Goal: Task Accomplishment & Management: Use online tool/utility

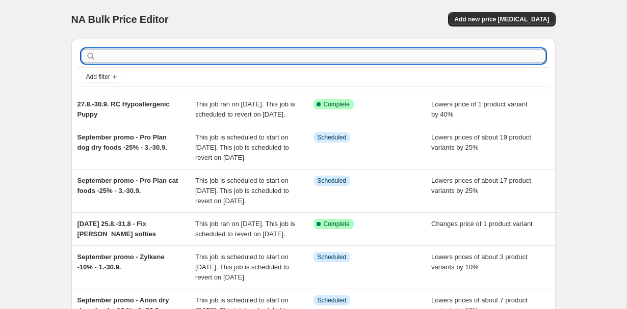
click at [170, 58] on input "text" at bounding box center [321, 56] width 447 height 14
type input "ozami"
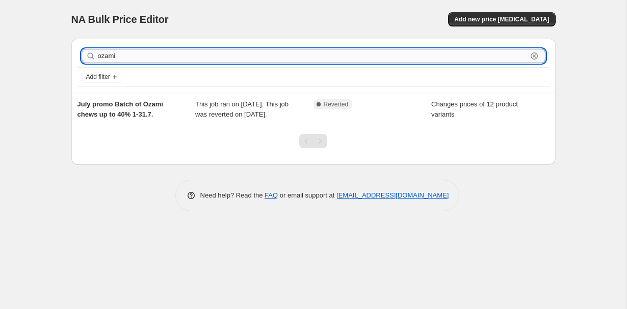
click at [139, 55] on input "ozami" at bounding box center [312, 56] width 429 height 14
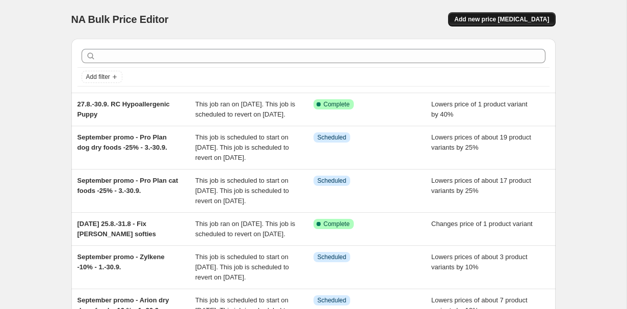
click at [486, 25] on button "Add new price [MEDICAL_DATA]" at bounding box center [501, 19] width 107 height 14
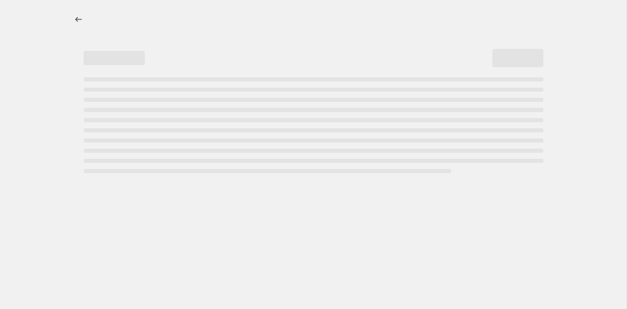
select select "percentage"
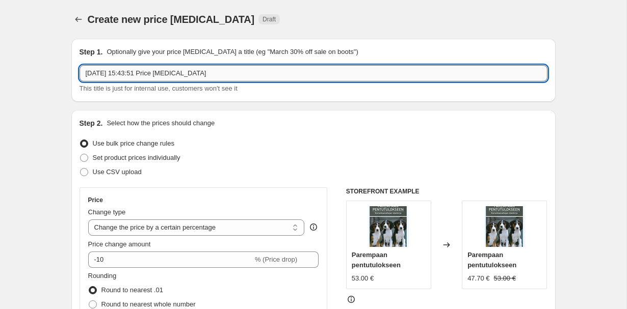
click at [184, 70] on input "[DATE] 15:43:51 Price [MEDICAL_DATA]" at bounding box center [314, 73] width 468 height 16
click at [172, 75] on input "Reduce to clear Ozami kanatäyteluu -60%" at bounding box center [314, 73] width 468 height 16
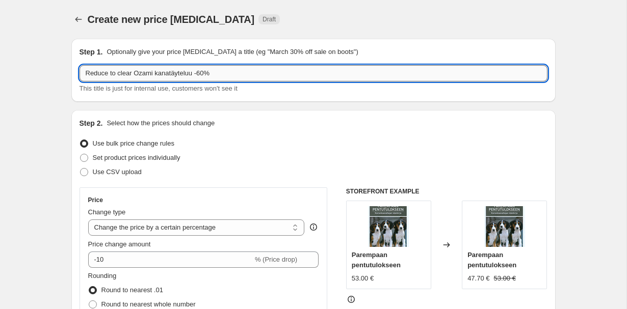
click at [172, 75] on input "Reduce to clear Ozami kanatäyteluu -60%" at bounding box center [314, 73] width 468 height 16
type input "Reduce to clear Ozami kanatäyteluu -60%"
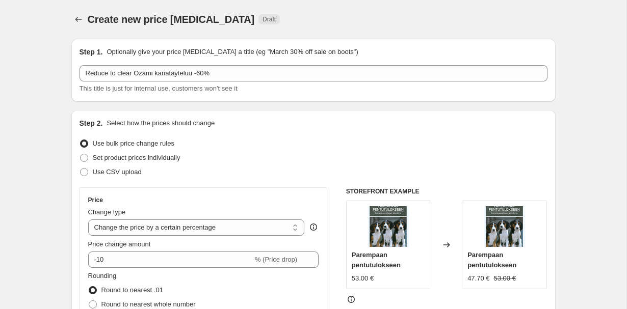
click at [263, 134] on div "Step 2. Select how the prices should change Use bulk price change rules Set pro…" at bounding box center [314, 288] width 468 height 341
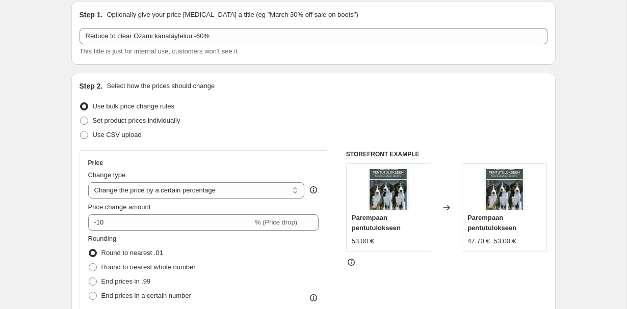
scroll to position [48, 0]
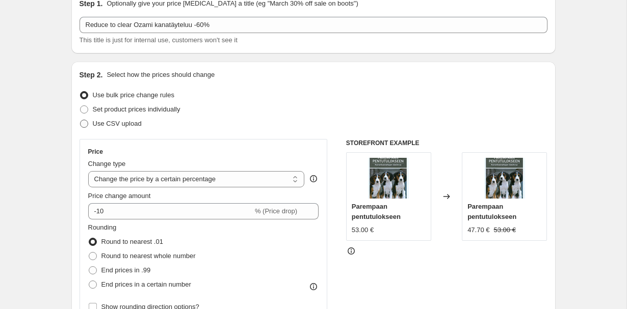
click at [136, 122] on span "Use CSV upload" at bounding box center [117, 124] width 49 height 8
click at [81, 120] on input "Use CSV upload" at bounding box center [80, 120] width 1 height 1
radio input "true"
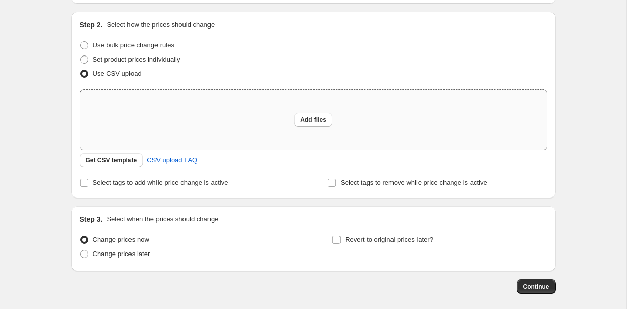
scroll to position [98, 0]
click at [99, 42] on span "Use bulk price change rules" at bounding box center [134, 46] width 82 height 8
click at [81, 42] on input "Use bulk price change rules" at bounding box center [80, 42] width 1 height 1
radio input "true"
select select "percentage"
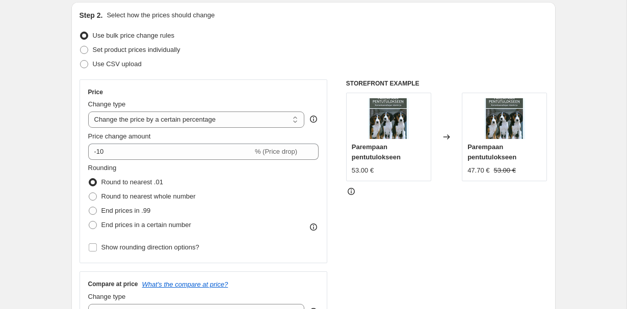
scroll to position [109, 0]
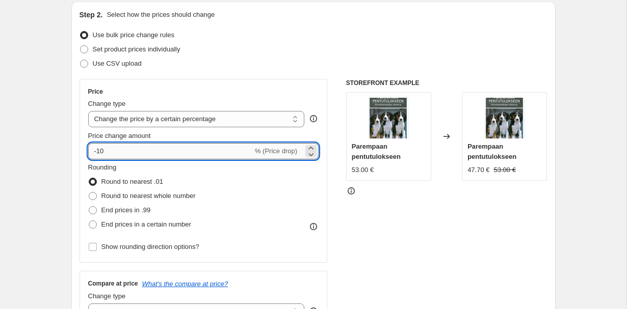
drag, startPoint x: 97, startPoint y: 150, endPoint x: 117, endPoint y: 153, distance: 20.1
click at [117, 153] on input "-10" at bounding box center [170, 151] width 165 height 16
type input "-60"
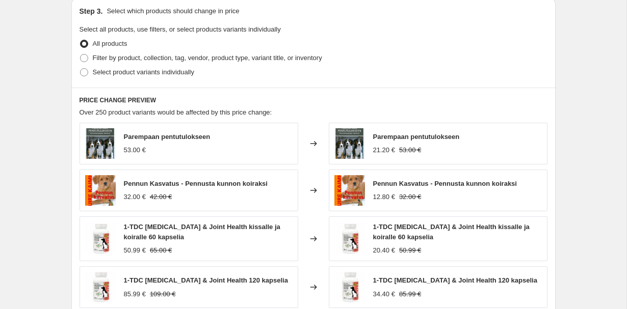
scroll to position [424, 0]
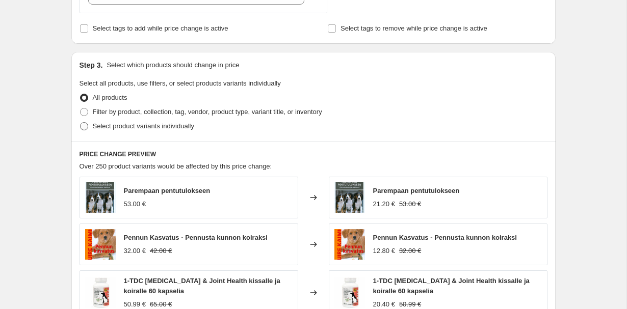
click at [110, 127] on span "Select product variants individually" at bounding box center [143, 126] width 101 height 8
click at [81, 123] on input "Select product variants individually" at bounding box center [80, 122] width 1 height 1
radio input "true"
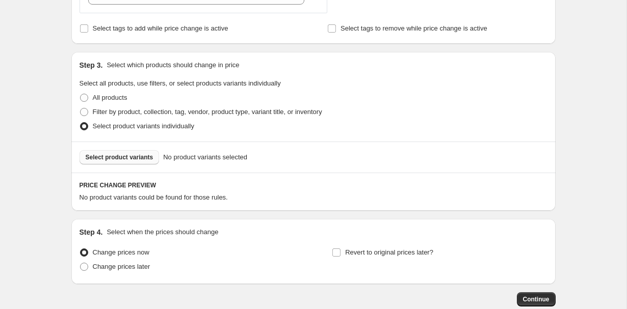
click at [107, 162] on button "Select product variants" at bounding box center [120, 157] width 80 height 14
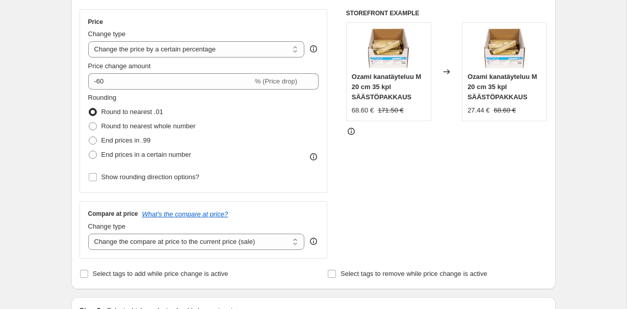
scroll to position [175, 0]
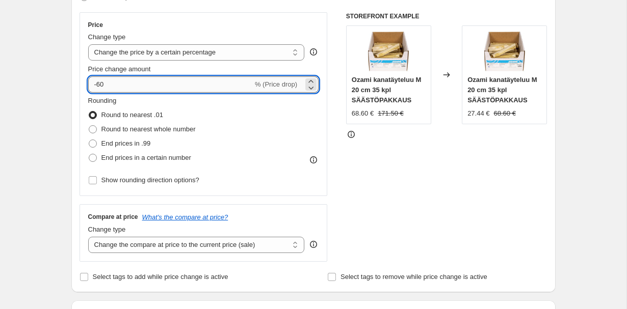
drag, startPoint x: 98, startPoint y: 84, endPoint x: 125, endPoint y: 84, distance: 26.5
click at [125, 84] on input "-60" at bounding box center [170, 84] width 165 height 16
click at [65, 110] on div "Step 1. Optionally give your price [MEDICAL_DATA] a title (eg "March 30% off sa…" at bounding box center [309, 290] width 492 height 870
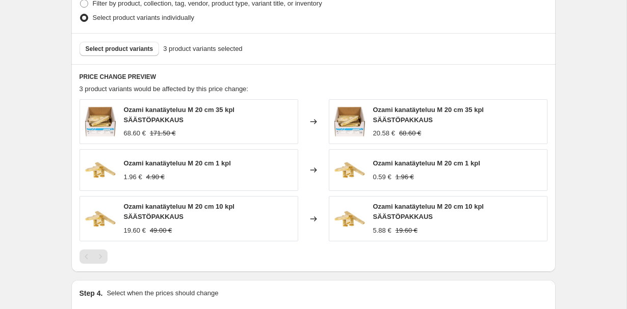
scroll to position [531, 0]
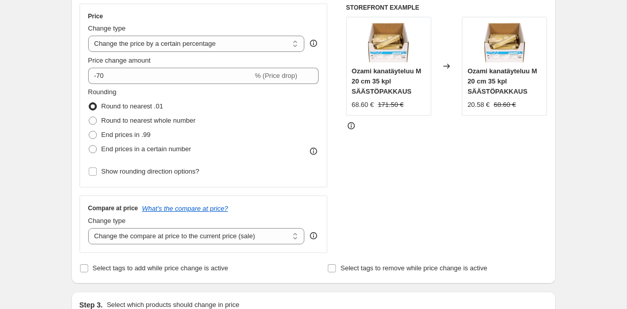
scroll to position [162, 0]
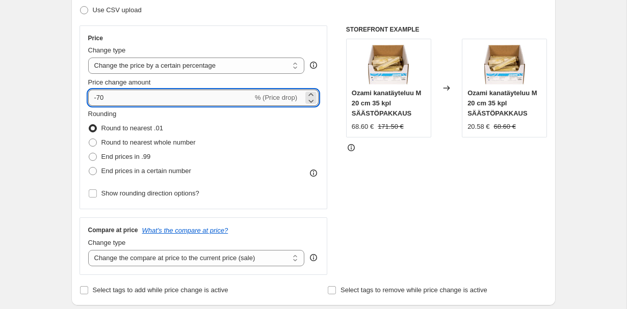
drag, startPoint x: 99, startPoint y: 98, endPoint x: 124, endPoint y: 98, distance: 25.5
click at [123, 98] on input "-70" at bounding box center [170, 98] width 165 height 16
type input "-7"
type input "-60"
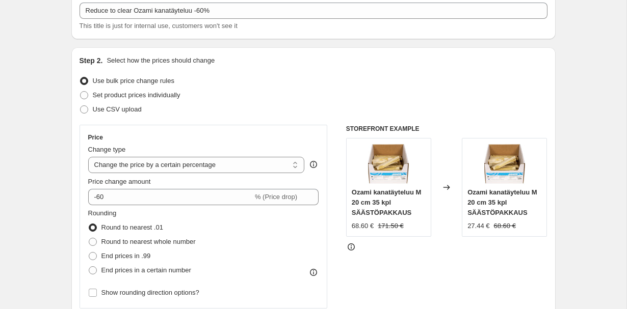
scroll to position [57, 0]
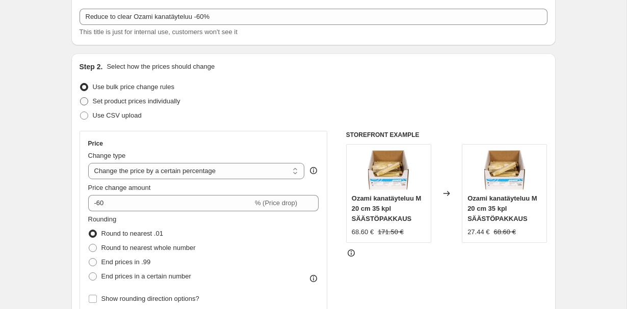
click at [109, 102] on span "Set product prices individually" at bounding box center [137, 101] width 88 height 8
click at [81, 98] on input "Set product prices individually" at bounding box center [80, 97] width 1 height 1
radio input "true"
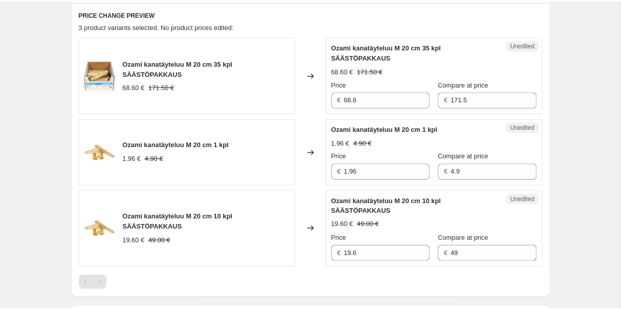
scroll to position [331, 0]
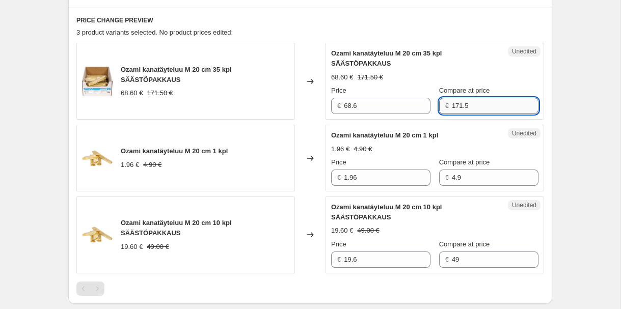
click at [452, 105] on input "171.5" at bounding box center [495, 106] width 87 height 16
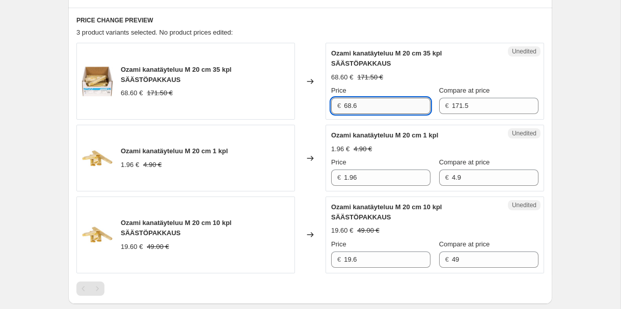
click at [375, 102] on input "68.6" at bounding box center [387, 106] width 87 height 16
type input "51.45"
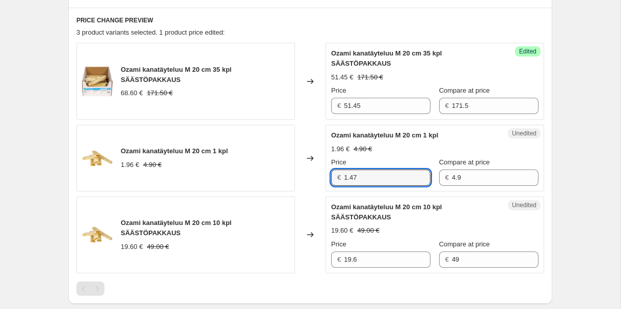
type input "1.47"
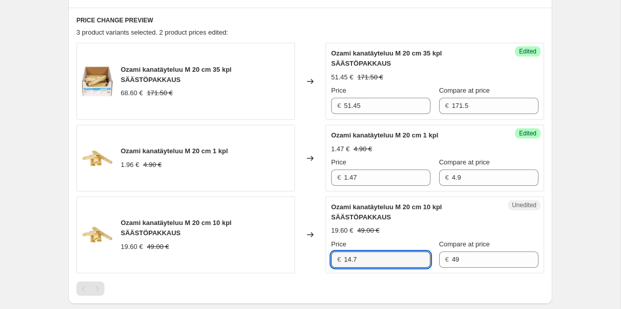
type input "14.7"
click at [564, 159] on div "Create new price [MEDICAL_DATA]. This page is ready Create new price [MEDICAL_D…" at bounding box center [310, 66] width 509 height 794
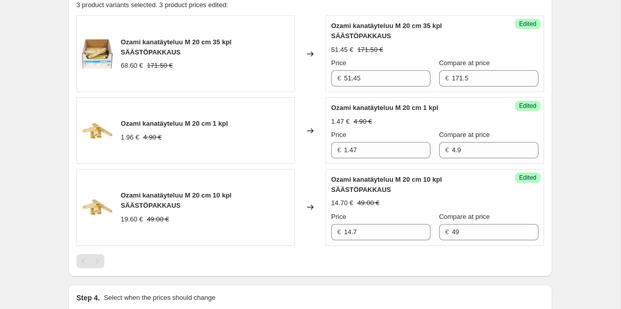
scroll to position [373, 0]
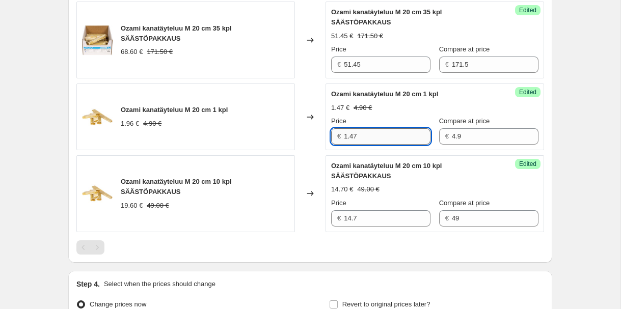
click at [372, 134] on input "1.47" at bounding box center [387, 136] width 87 height 16
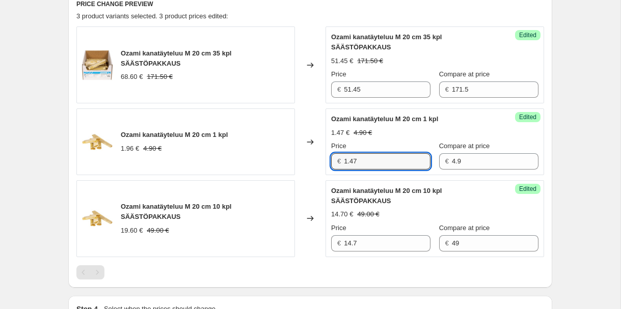
scroll to position [341, 0]
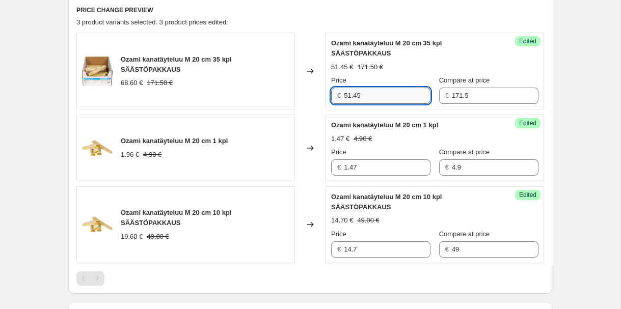
drag, startPoint x: 345, startPoint y: 97, endPoint x: 390, endPoint y: 96, distance: 45.4
click at [390, 96] on input "51.45" at bounding box center [387, 96] width 87 height 16
click at [475, 210] on div "Ozami kanatäyteluu M 20 cm 10 kpl SÄÄSTÖPAKKAUS" at bounding box center [414, 202] width 167 height 20
click at [372, 95] on input "49.99" at bounding box center [387, 96] width 87 height 16
type input "49.90"
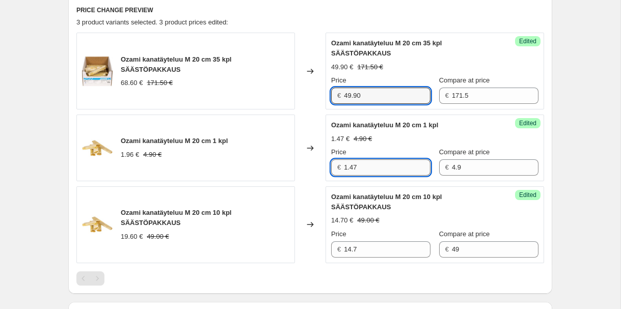
click at [372, 168] on input "1.47" at bounding box center [387, 168] width 87 height 16
type input "1.49"
click at [369, 95] on input "49.90" at bounding box center [387, 96] width 87 height 16
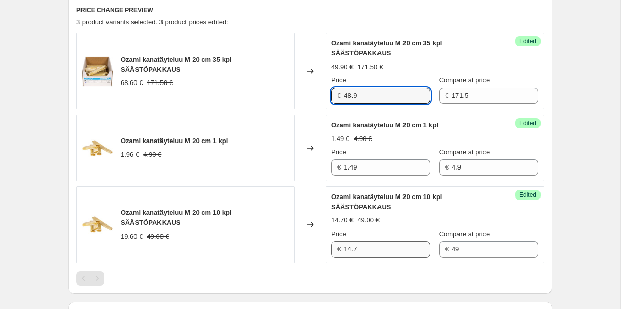
type input "48.9"
click at [367, 250] on input "14.7" at bounding box center [387, 250] width 87 height 16
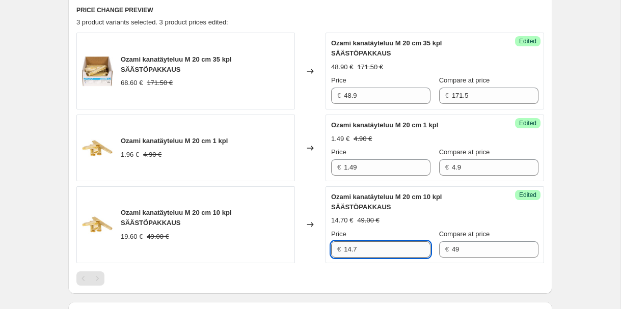
click at [367, 250] on input "14.7" at bounding box center [387, 250] width 87 height 16
type input "14.29"
click at [578, 141] on div "Create new price [MEDICAL_DATA]. This page is ready Create new price [MEDICAL_D…" at bounding box center [310, 56] width 621 height 794
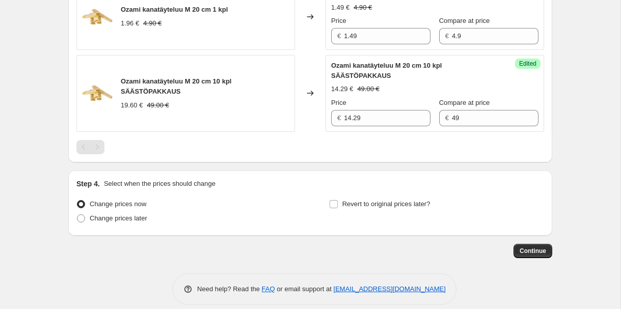
scroll to position [484, 0]
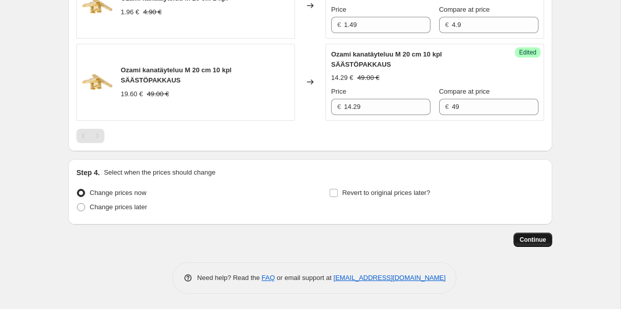
click at [536, 240] on span "Continue" at bounding box center [533, 240] width 27 height 8
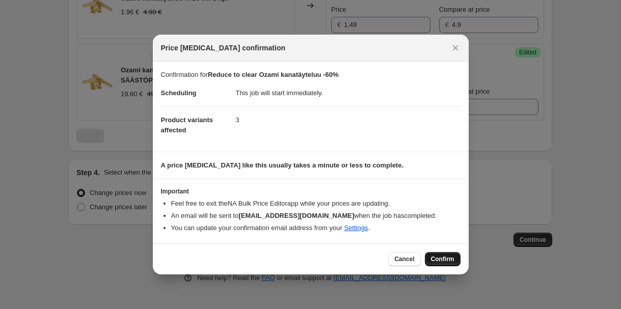
click at [440, 259] on span "Confirm" at bounding box center [442, 259] width 23 height 8
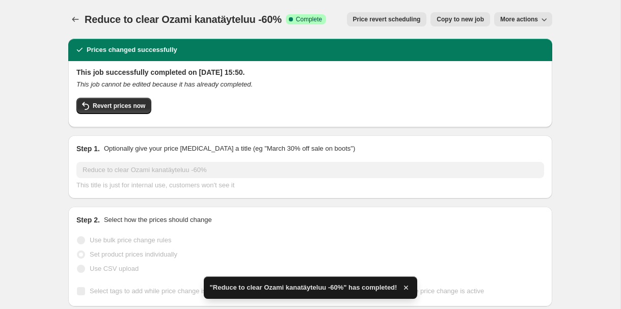
click at [409, 285] on icon "button" at bounding box center [406, 288] width 10 height 10
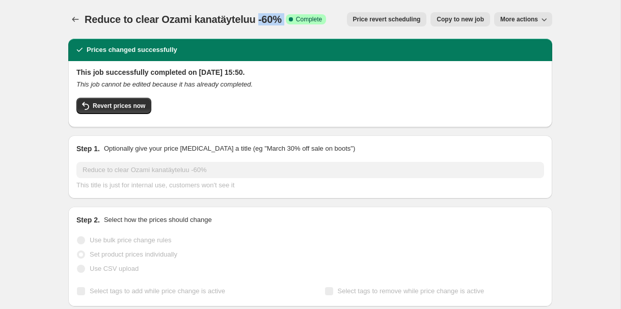
drag, startPoint x: 257, startPoint y: 20, endPoint x: 289, endPoint y: 16, distance: 32.4
click at [289, 16] on div "Reduce to clear Ozami kanatäyteluu -60% Success Complete Complete" at bounding box center [206, 19] width 242 height 14
click at [270, 18] on span "Reduce to clear Ozami kanatäyteluu -60%" at bounding box center [183, 19] width 197 height 11
click at [133, 108] on span "Revert prices now" at bounding box center [119, 106] width 52 height 8
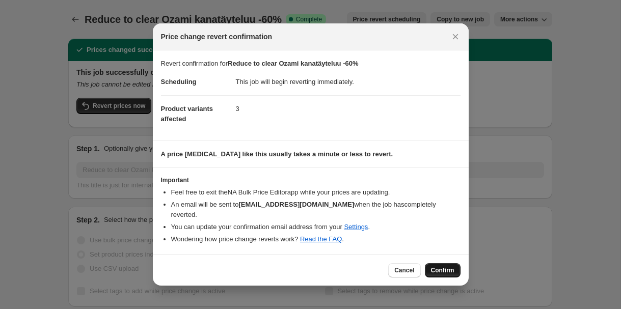
click at [440, 267] on span "Confirm" at bounding box center [442, 271] width 23 height 8
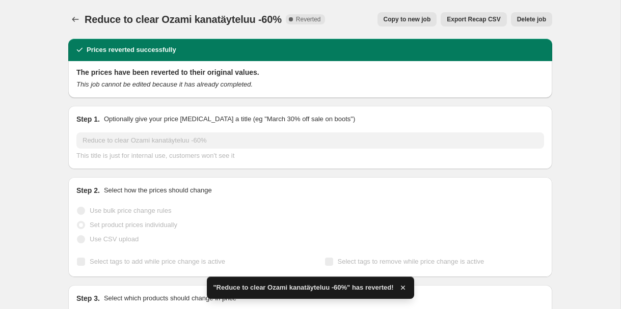
click at [409, 20] on span "Copy to new job" at bounding box center [407, 19] width 47 height 8
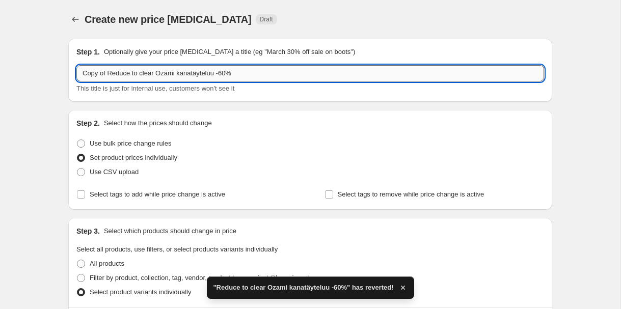
click at [248, 74] on input "Copy of Reduce to clear Ozami kanatäyteluu -60%" at bounding box center [310, 73] width 468 height 16
drag, startPoint x: 222, startPoint y: 74, endPoint x: 268, endPoint y: 69, distance: 45.6
click at [268, 69] on input "Copy of Reduce to clear Ozami kanatäyteluu -60%" at bounding box center [310, 73] width 468 height 16
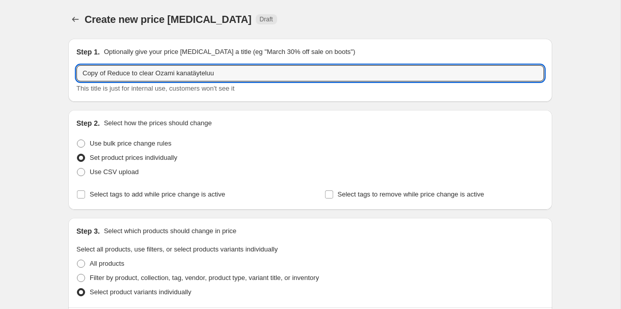
drag, startPoint x: 109, startPoint y: 73, endPoint x: 75, endPoint y: 73, distance: 34.1
click at [75, 73] on div "Step 1. Optionally give your price [MEDICAL_DATA] a title (eg "March 30% off sa…" at bounding box center [310, 70] width 484 height 63
type input "Reduce to clear Ozami kanatäyteluu"
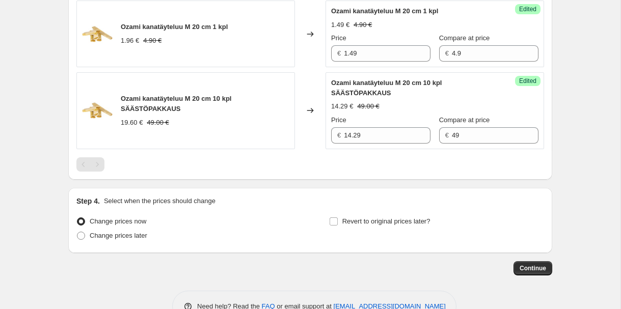
scroll to position [402, 0]
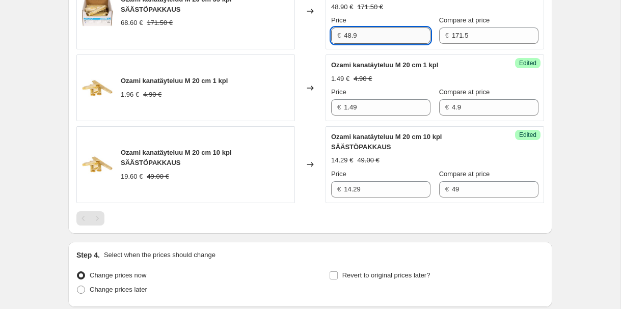
click at [351, 35] on input "48.9" at bounding box center [387, 36] width 87 height 16
type input "47.9"
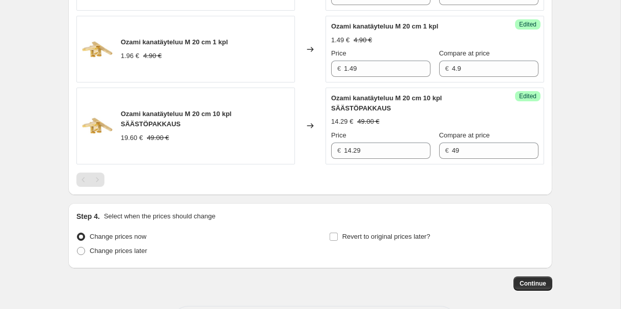
scroll to position [484, 0]
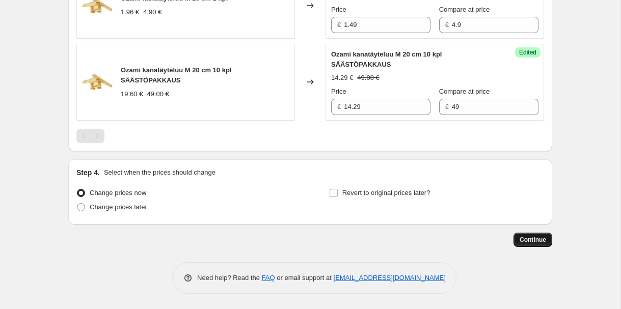
click at [549, 239] on button "Continue" at bounding box center [533, 240] width 39 height 14
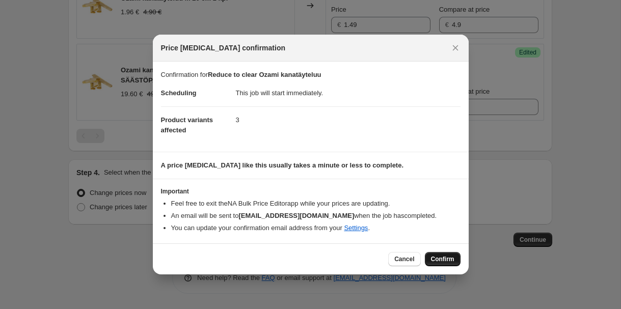
click at [443, 259] on span "Confirm" at bounding box center [442, 259] width 23 height 8
type input "Reduce to clear Ozami kanatäyteluu"
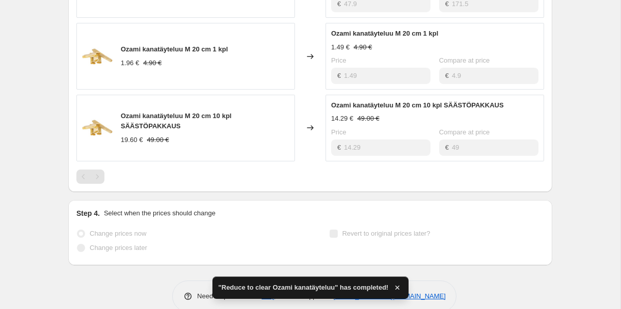
scroll to position [538, 0]
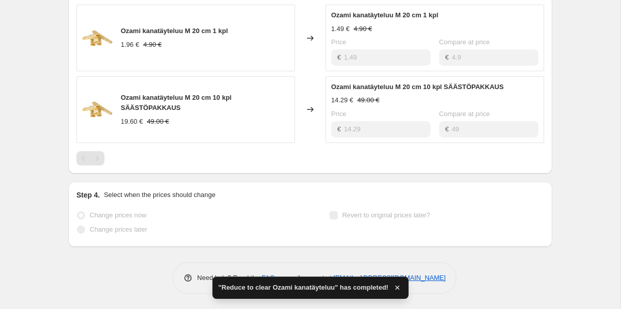
click at [401, 289] on icon "button" at bounding box center [397, 288] width 10 height 10
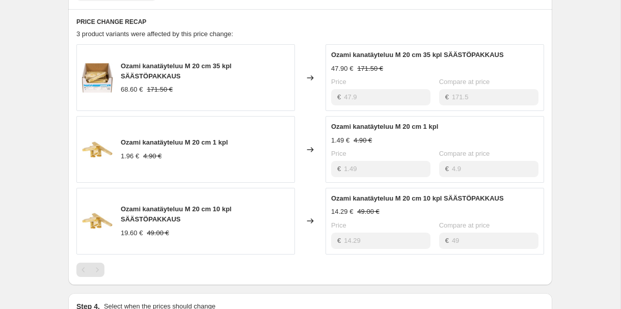
scroll to position [426, 0]
drag, startPoint x: 214, startPoint y: 67, endPoint x: 122, endPoint y: 68, distance: 91.7
click at [122, 68] on span "Ozami kanatäyteluu M 20 cm 35 kpl SÄÄSTÖPAKKAUS" at bounding box center [176, 72] width 111 height 18
copy span "Ozami kanatäyteluu M 20 cm"
